Goal: Use online tool/utility: Utilize a website feature to perform a specific function

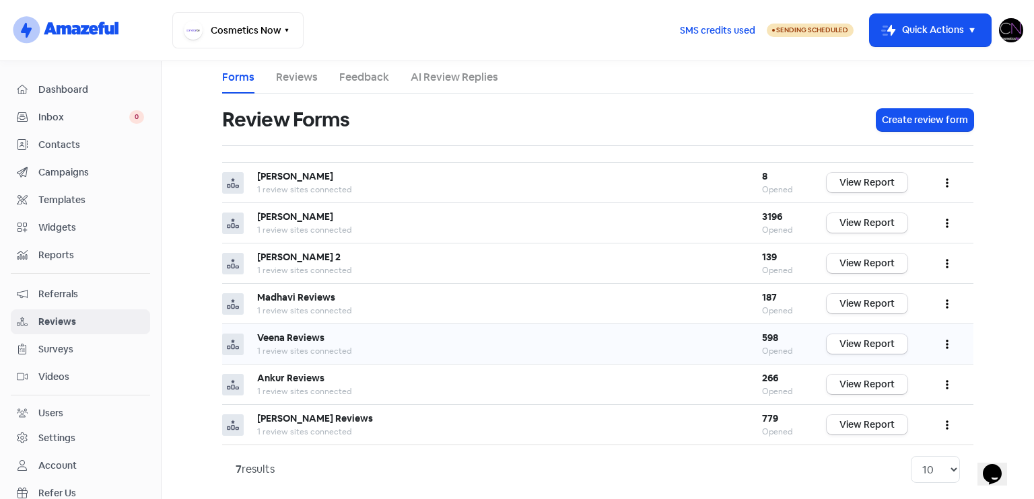
scroll to position [7, 0]
click at [890, 378] on link "View Report" at bounding box center [867, 385] width 81 height 20
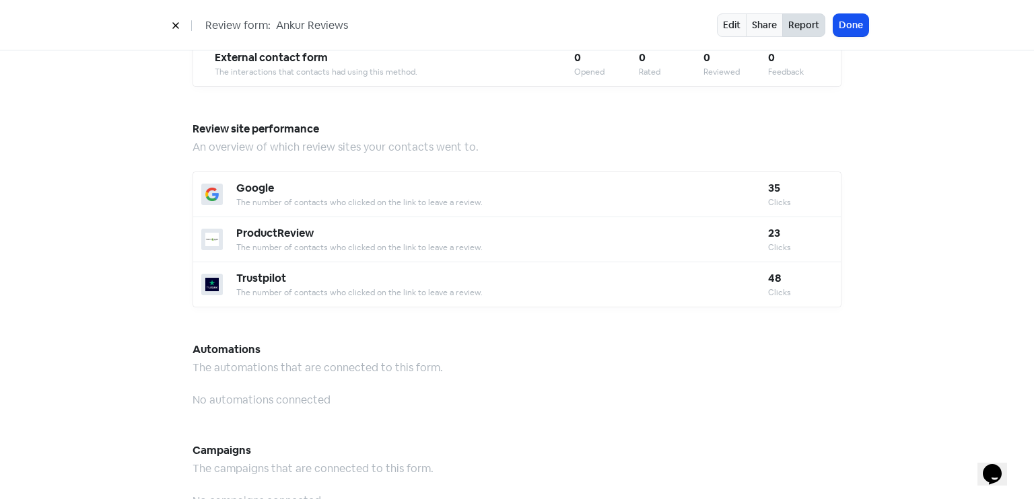
scroll to position [1383, 0]
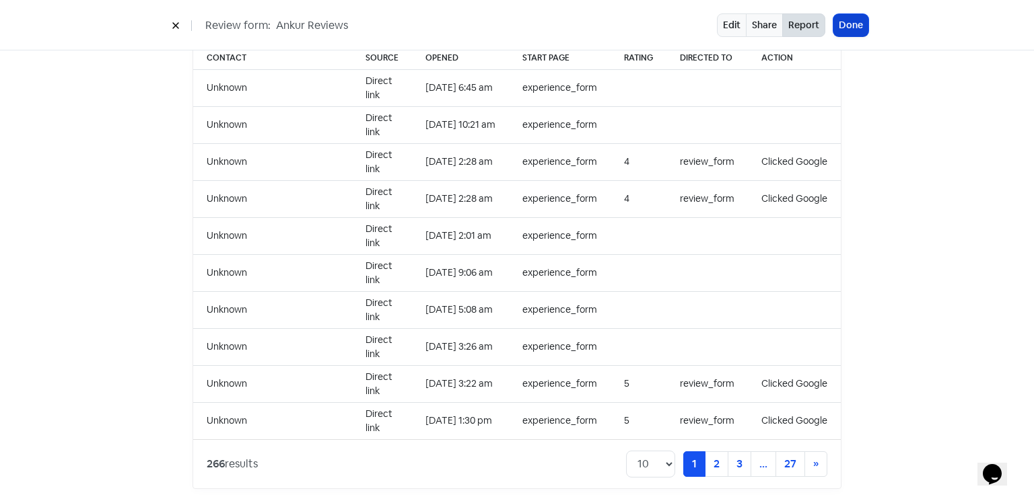
click at [859, 29] on button "Done" at bounding box center [850, 25] width 35 height 22
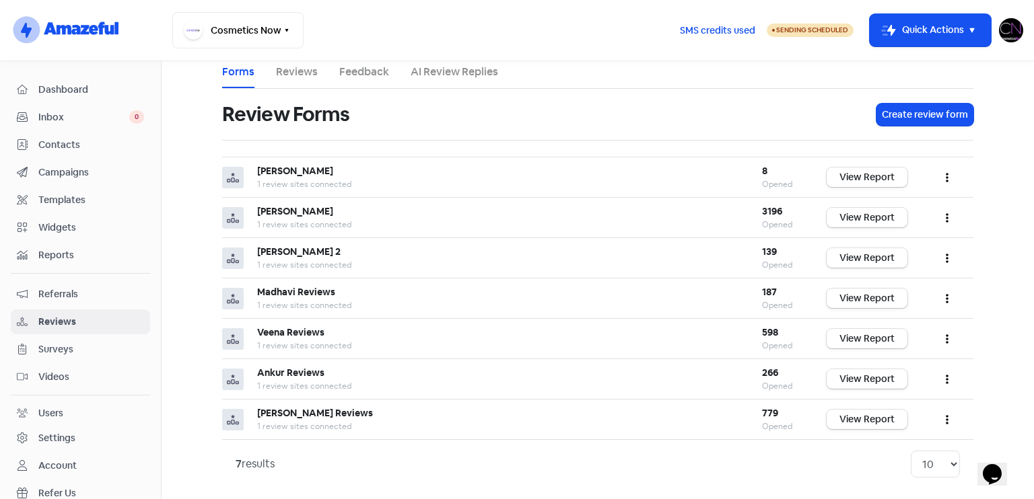
scroll to position [7, 0]
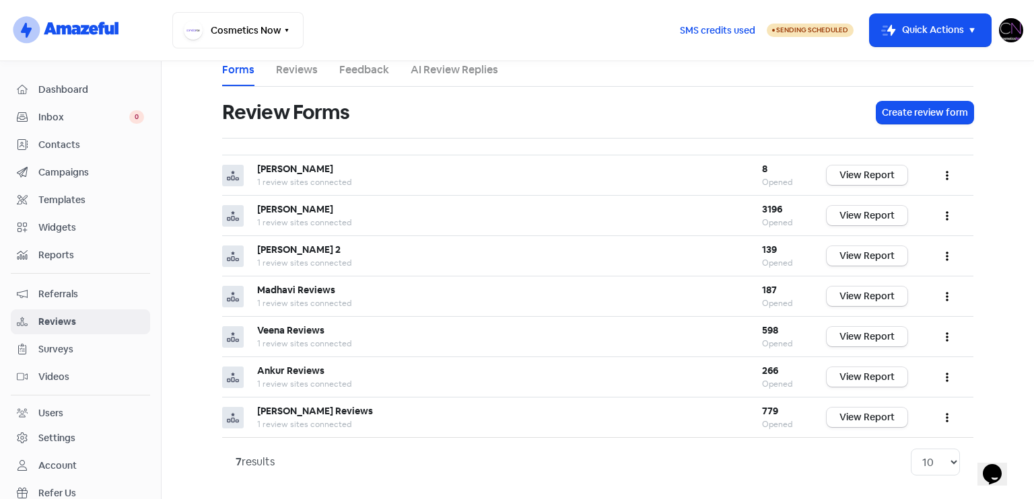
click at [98, 90] on span "Dashboard" at bounding box center [91, 90] width 106 height 14
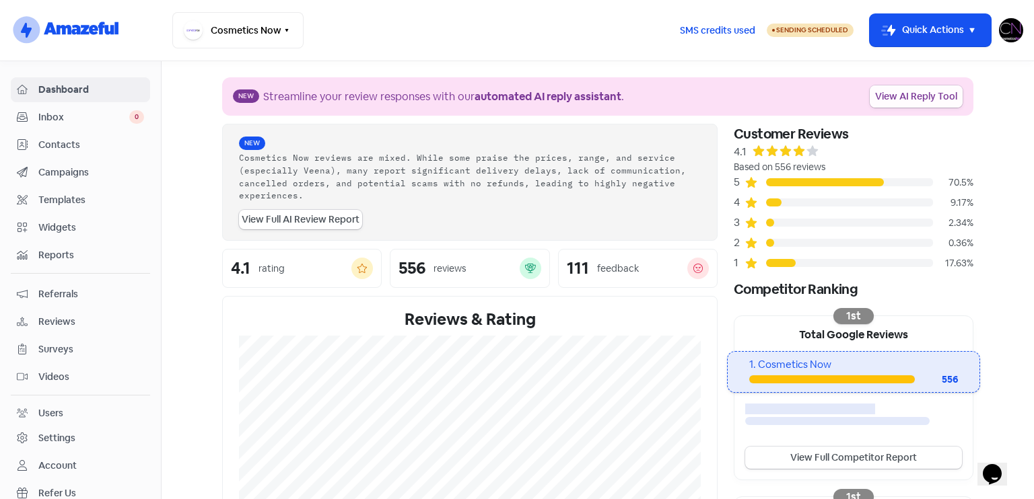
click at [899, 85] on link "View AI Reply Tool" at bounding box center [916, 96] width 93 height 22
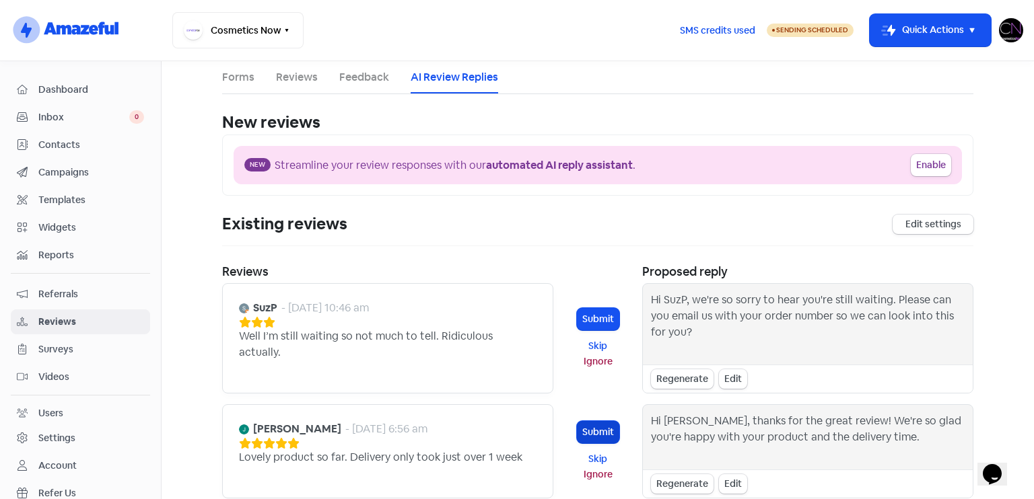
click at [611, 421] on button "Submit" at bounding box center [598, 432] width 42 height 22
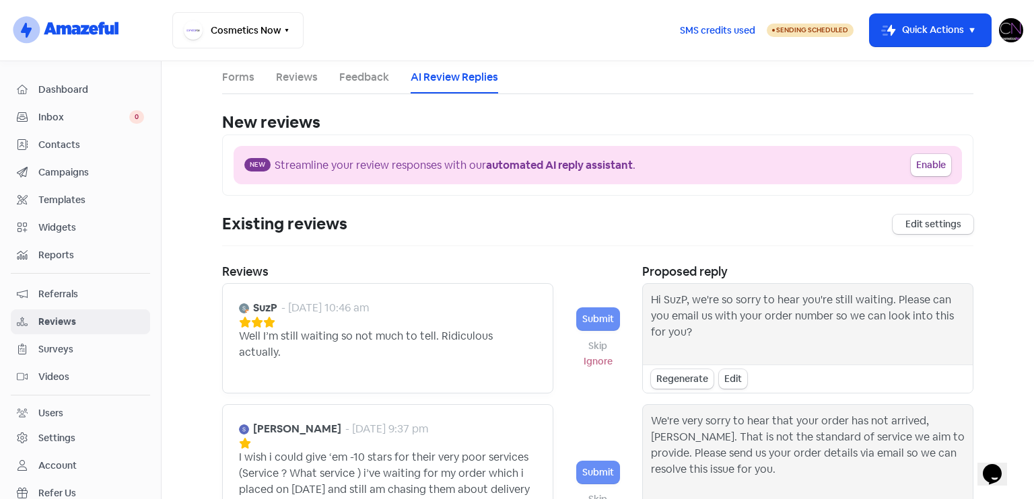
scroll to position [383, 0]
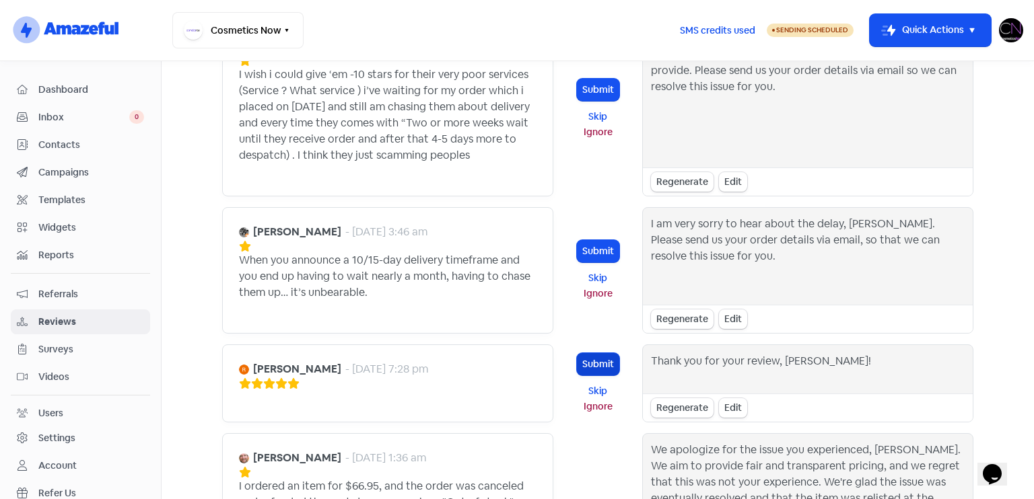
click at [588, 353] on button "Submit" at bounding box center [598, 364] width 42 height 22
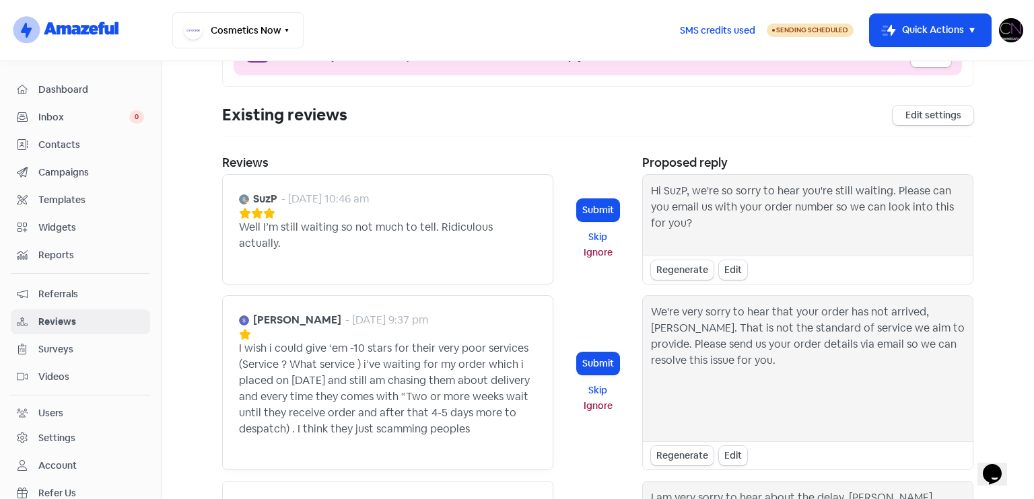
scroll to position [0, 0]
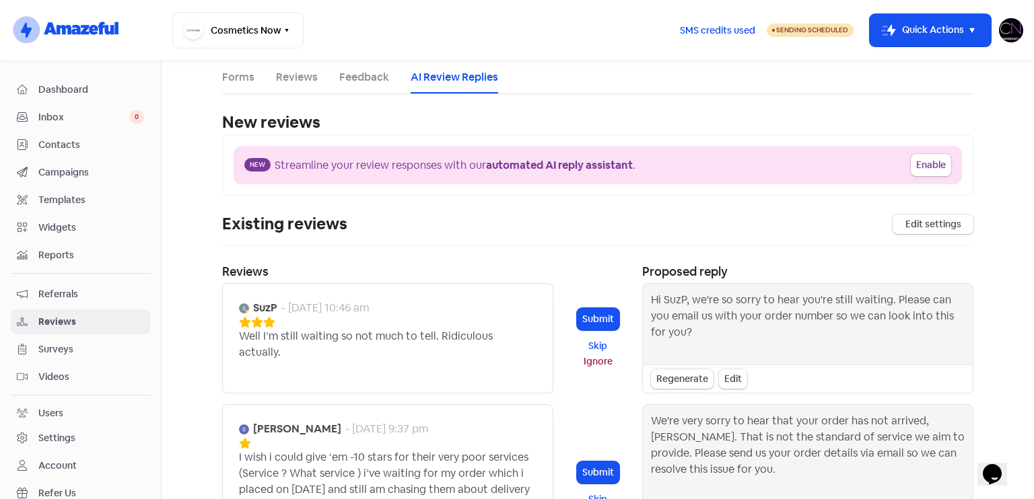
click at [94, 95] on span "Dashboard" at bounding box center [91, 90] width 106 height 14
